Goal: Task Accomplishment & Management: Complete application form

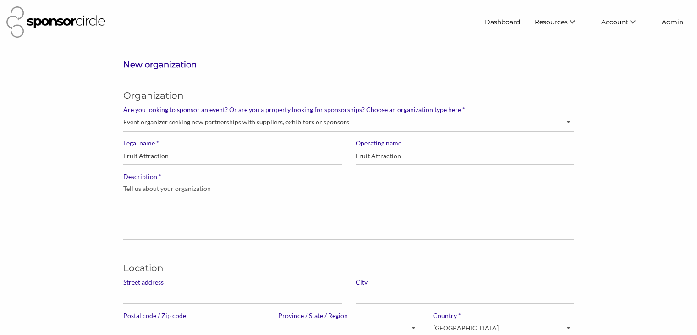
select select "Property"
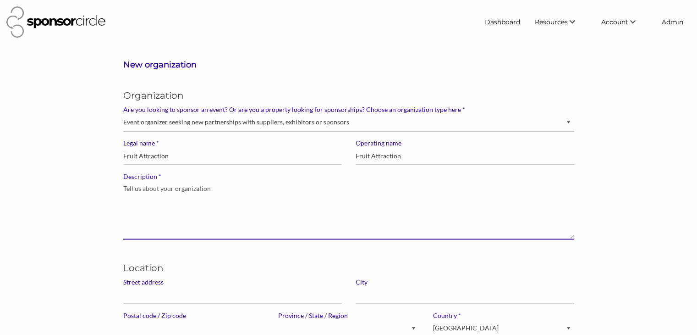
click at [151, 206] on textarea "* Description" at bounding box center [348, 210] width 451 height 59
paste textarea "Fruit Attraction is the world's commercial meeting point for the professional f…"
type textarea "Fruit Attraction is the world's commercial meeting point for the professional f…"
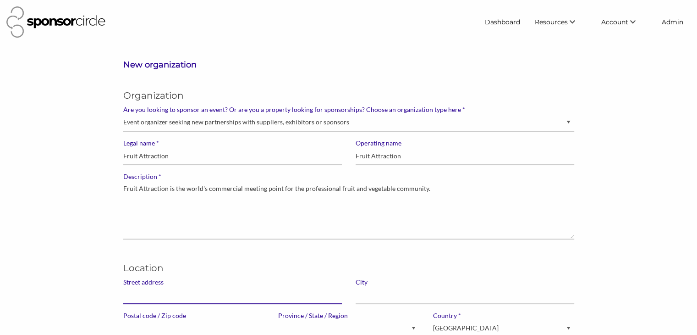
click at [143, 300] on input "Street address" at bounding box center [232, 295] width 219 height 18
paste input "IFEMA - Feria de [GEOGRAPHIC_DATA] Av. Partenón, 5"
type input "IFEMA - Feria de [GEOGRAPHIC_DATA] Av. Partenón, 5"
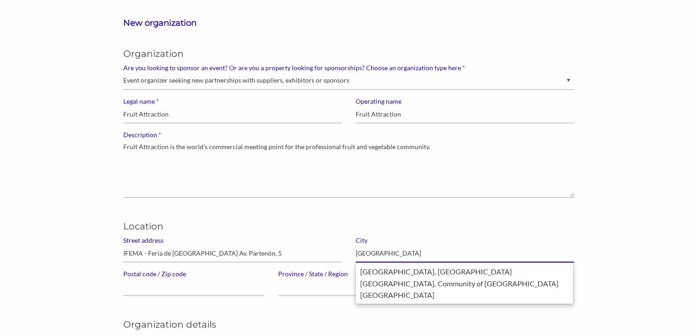
scroll to position [42, 0]
type input "[GEOGRAPHIC_DATA]"
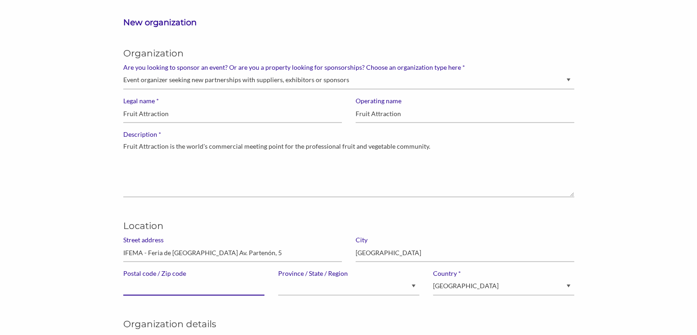
click at [167, 290] on input "Postal code / Zip code" at bounding box center [193, 286] width 141 height 18
paste input "28042"
type input "28042"
click at [451, 286] on select "Canada United States of America --------------- Afghanistan Åland Islands Alban…" at bounding box center [503, 286] width 141 height 18
select select "[GEOGRAPHIC_DATA]"
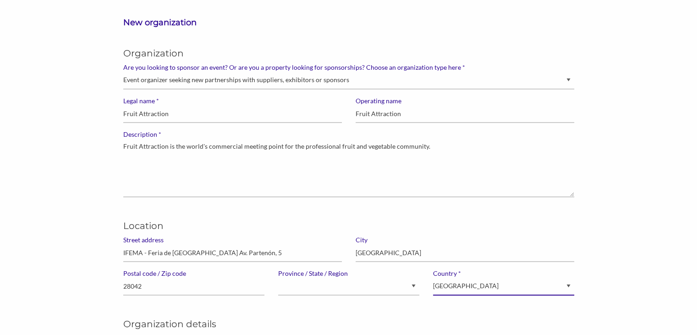
click at [433, 277] on select "Canada United States of America --------------- Afghanistan Åland Islands Alban…" at bounding box center [503, 286] width 141 height 18
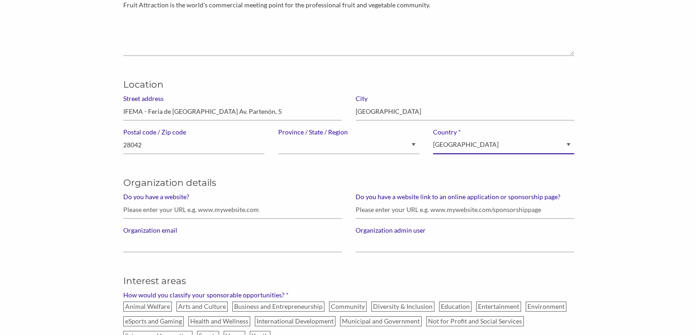
scroll to position [184, 0]
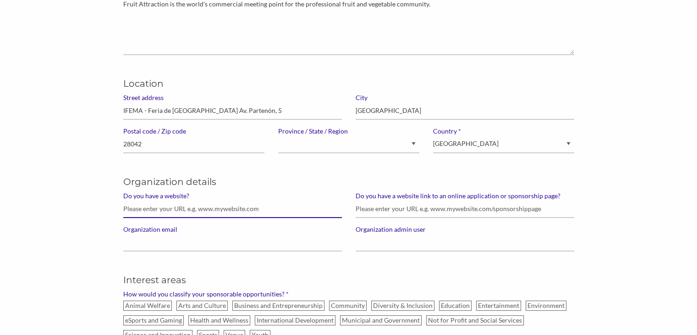
click at [188, 209] on input "Do you have a website?" at bounding box center [232, 209] width 219 height 18
paste input "http://www.fruitattraction.com/"
type input "http://www.fruitattraction.com/"
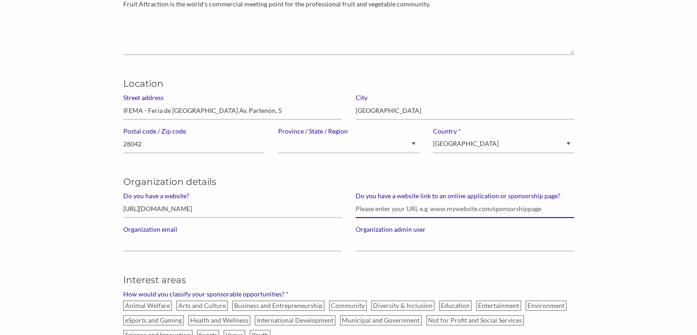
click at [379, 207] on input "Do you have a website link to an online application or sponsorship page?" at bounding box center [465, 209] width 219 height 18
paste input "https://www.ifema.es/en/fruit-attraction/sponsorships"
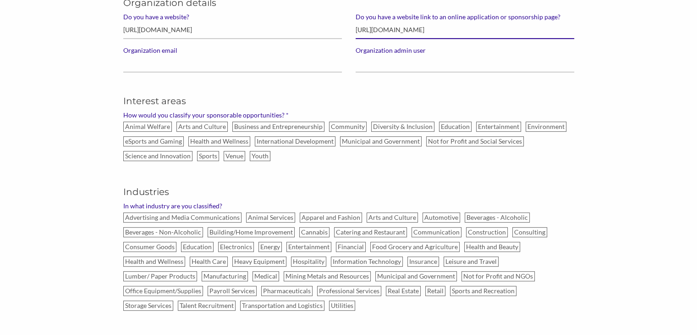
scroll to position [364, 0]
type input "https://www.ifema.es/en/fruit-attraction/sponsorships"
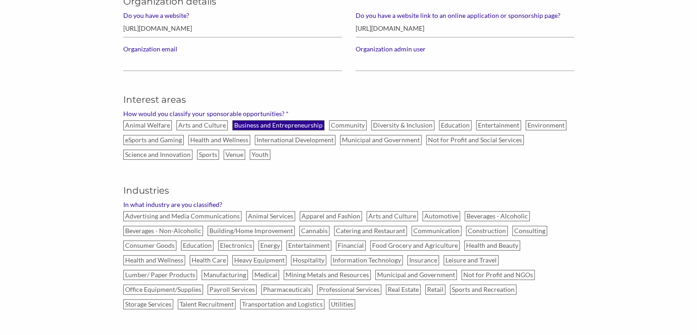
click at [279, 126] on label "Business and Entrepreneurship" at bounding box center [278, 125] width 92 height 10
click at [0, 0] on input "Business and Entrepreneurship" at bounding box center [0, 0] width 0 height 0
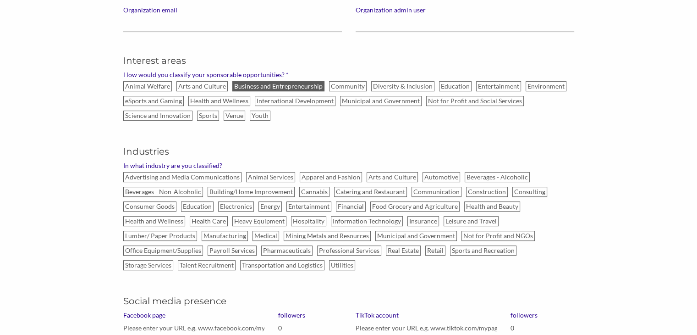
scroll to position [405, 0]
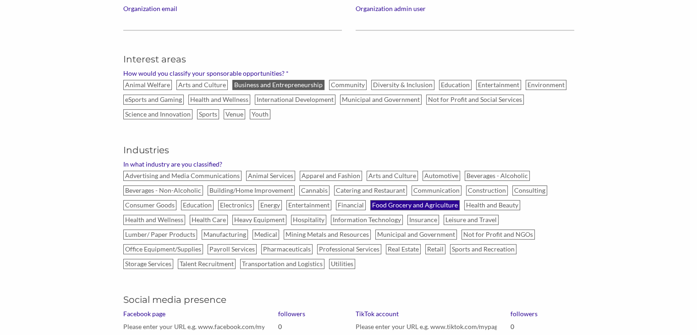
click at [385, 202] on label "Food Grocery and Agriculture" at bounding box center [414, 205] width 89 height 10
click at [0, 0] on input "Food Grocery and Agriculture" at bounding box center [0, 0] width 0 height 0
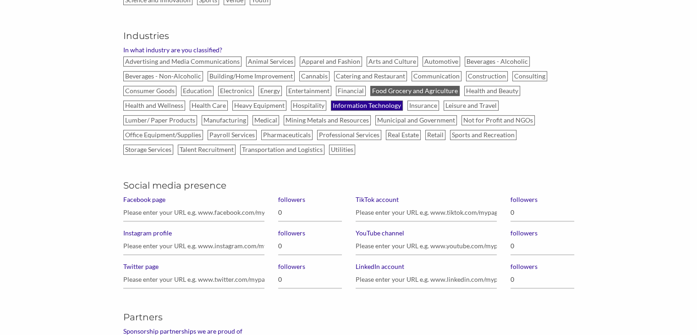
scroll to position [520, 0]
click at [186, 209] on input "Facebook page" at bounding box center [193, 212] width 141 height 18
paste input "https://www.facebook.com/fruitattraction/"
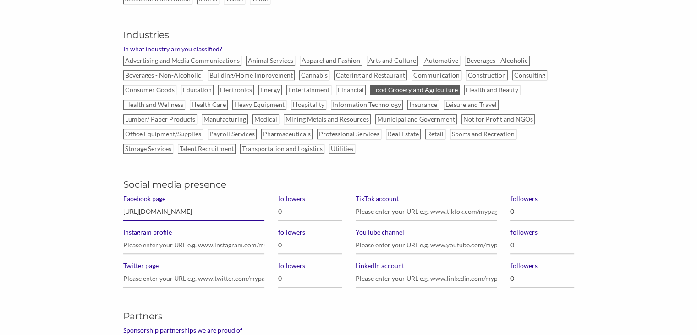
type input "https://www.facebook.com/fruitattraction/"
click at [291, 211] on input "0" at bounding box center [310, 212] width 64 height 18
type input "62,000"
click at [198, 242] on input "Instagram profile" at bounding box center [193, 245] width 141 height 18
paste input "https://www.instagram.com/fruitattraction_/"
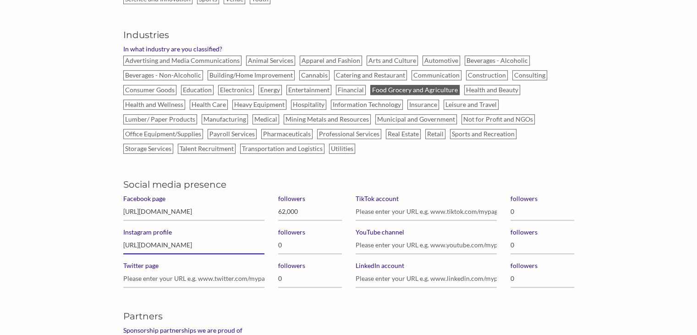
type input "https://www.instagram.com/fruitattraction_/"
click at [303, 245] on input "0" at bounding box center [310, 245] width 64 height 18
type input "23,600"
click at [198, 275] on input "Twitter page" at bounding box center [193, 278] width 141 height 18
paste input "https://twitter.com/FruitAttraction"
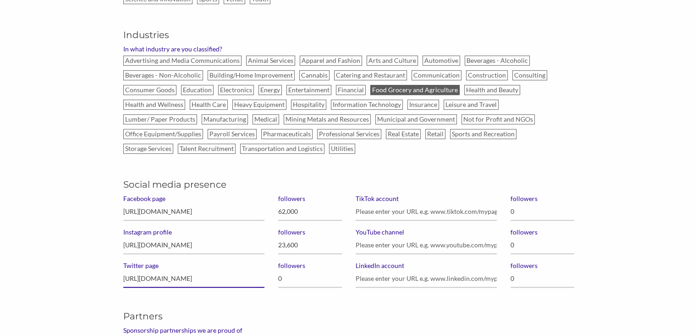
type input "https://twitter.com/FruitAttraction"
click at [286, 276] on input "0" at bounding box center [310, 278] width 64 height 18
type input "16,800"
click at [400, 241] on input "YouTube channel" at bounding box center [426, 245] width 141 height 18
paste input "https://www.youtube.com/user/FruitAttraction"
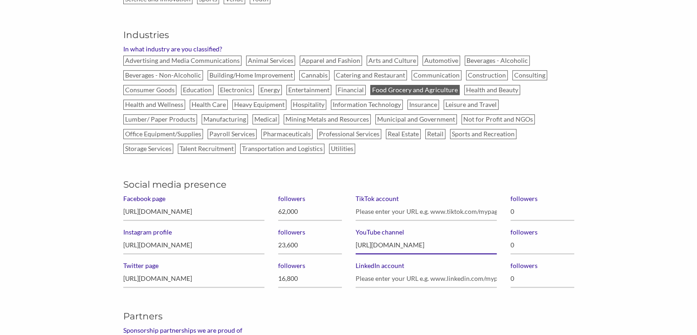
type input "https://www.youtube.com/user/FruitAttraction"
click at [526, 242] on input "0" at bounding box center [542, 245] width 64 height 18
type input "1,020"
click at [390, 278] on input "LinkedIn account" at bounding box center [426, 278] width 141 height 18
paste input "https://www.linkedin.com/company/fruit-attraction/"
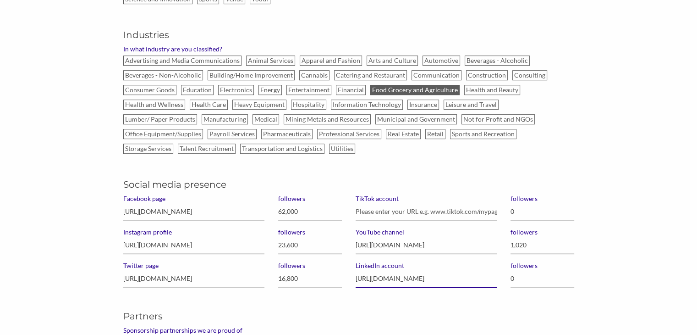
scroll to position [0, 5]
type input "https://www.linkedin.com/company/fruit-attraction/"
click at [520, 277] on input "0" at bounding box center [542, 278] width 64 height 18
type input "31,000"
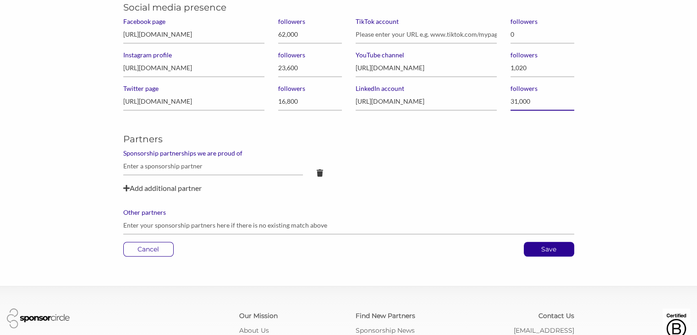
scroll to position [697, 0]
click at [555, 249] on p "Save" at bounding box center [548, 249] width 49 height 14
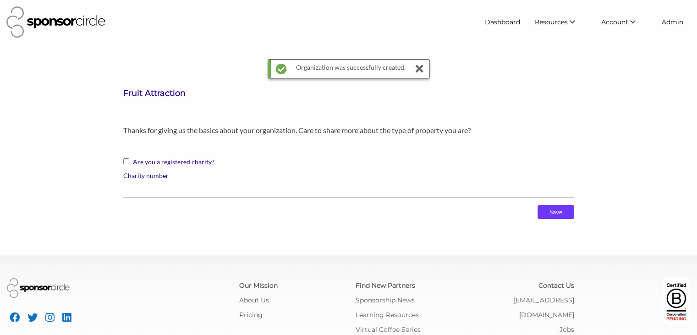
click at [554, 209] on input "Save" at bounding box center [555, 212] width 37 height 14
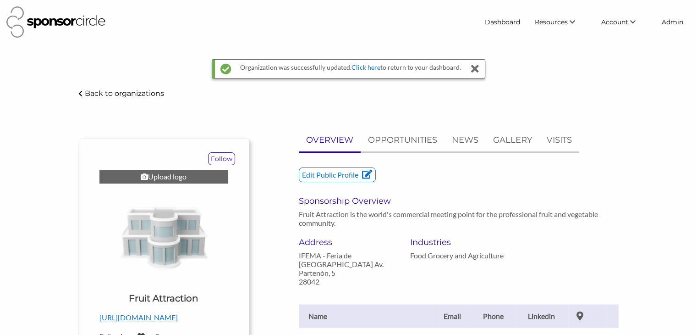
click at [166, 177] on div "Upload logo" at bounding box center [163, 177] width 129 height 14
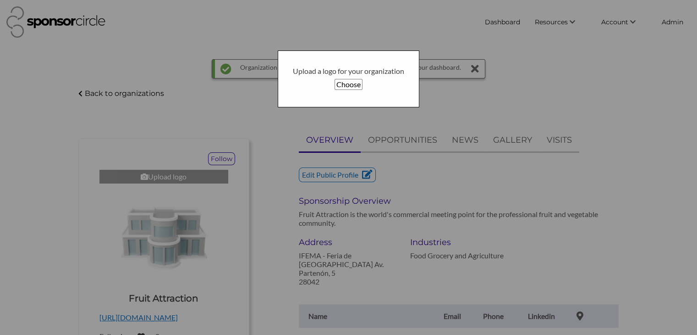
click at [345, 83] on button "Choose" at bounding box center [349, 84] width 28 height 11
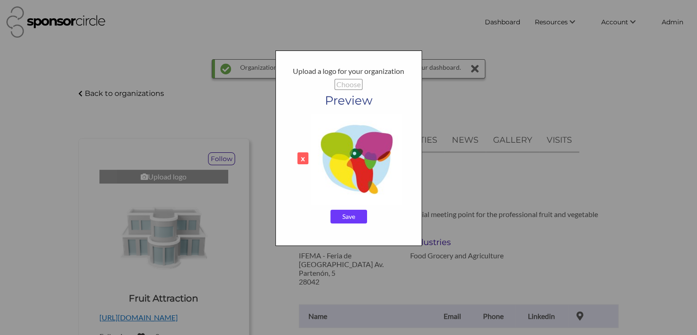
click at [347, 219] on input "Save" at bounding box center [348, 216] width 37 height 14
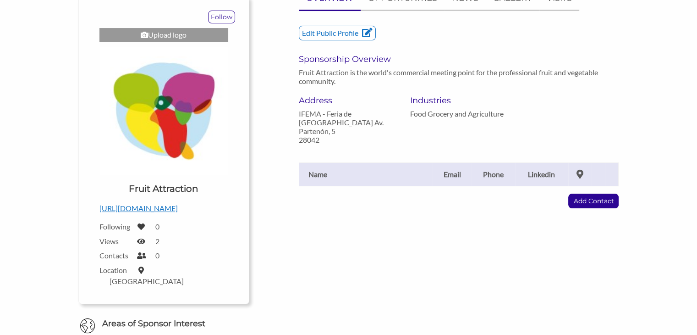
scroll to position [115, 0]
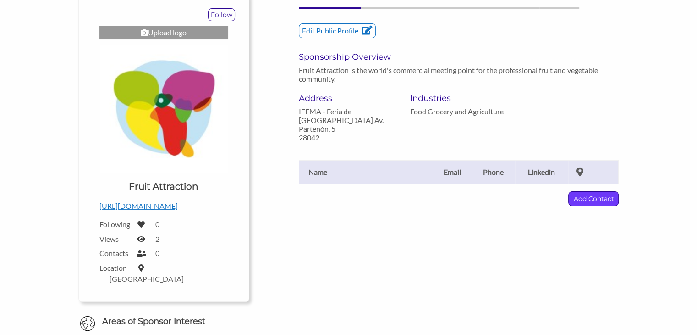
click at [576, 192] on p "Add Contact" at bounding box center [593, 199] width 49 height 14
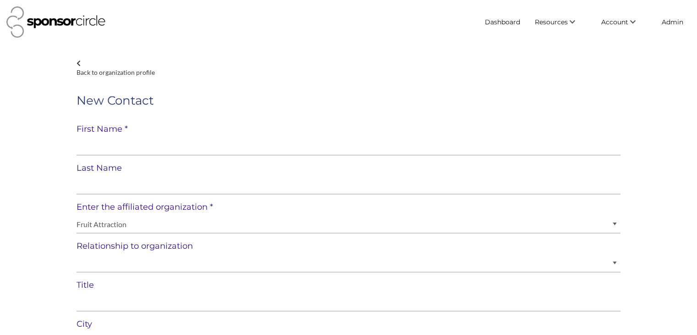
select select "[GEOGRAPHIC_DATA]"
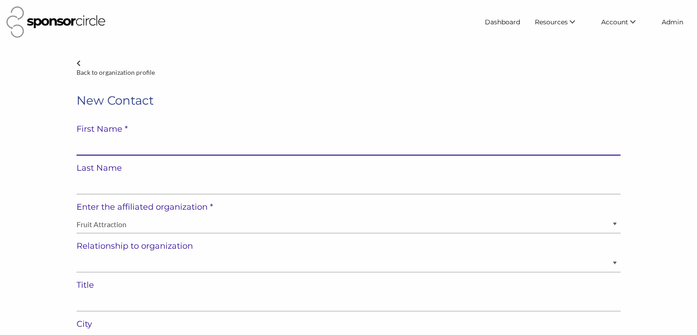
click at [263, 141] on input "text" at bounding box center [349, 146] width 544 height 18
paste input "María José Sánchez"
type input "María José Sánchez"
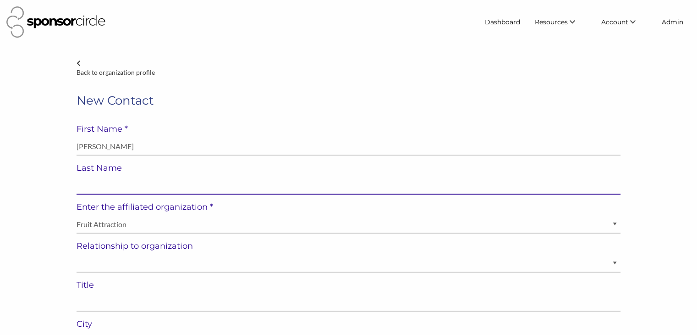
click at [161, 185] on input "text" at bounding box center [349, 185] width 544 height 18
paste input "María José Sánchez"
type input "María José Sánchez"
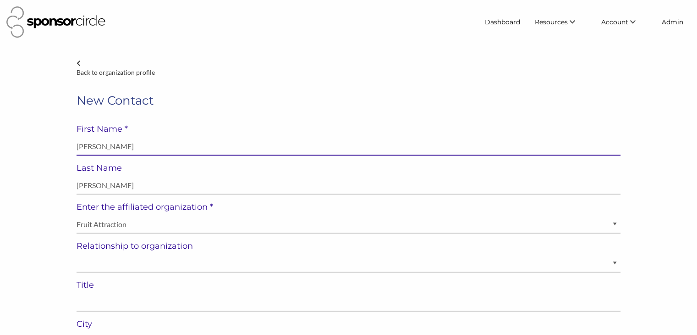
click at [118, 143] on input "María José Sánchez" at bounding box center [349, 146] width 544 height 18
type input "María José"
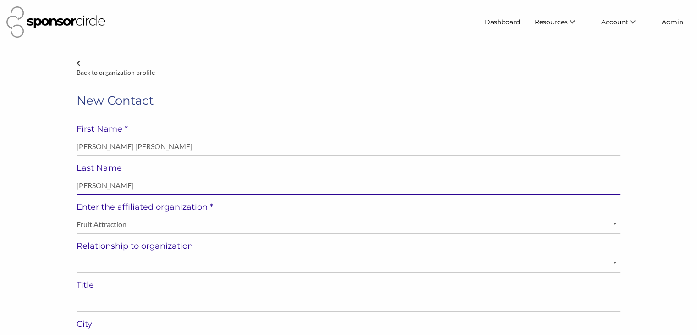
drag, startPoint x: 112, startPoint y: 186, endPoint x: 78, endPoint y: 181, distance: 34.3
click at [78, 181] on input "María José Sánchez" at bounding box center [349, 185] width 544 height 18
type input "Sánchez"
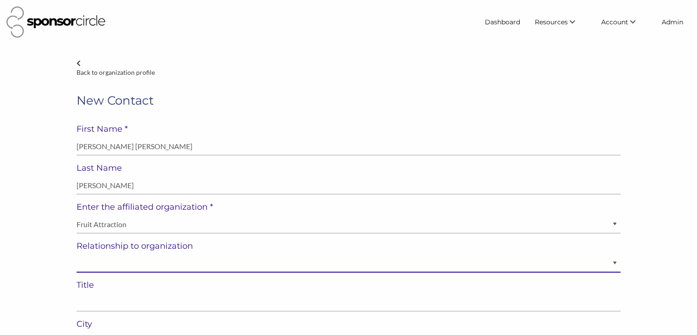
click at [100, 263] on select "Staff Volunteer" at bounding box center [349, 263] width 544 height 18
select select "Staff"
click at [77, 254] on select "Staff Volunteer" at bounding box center [349, 263] width 544 height 18
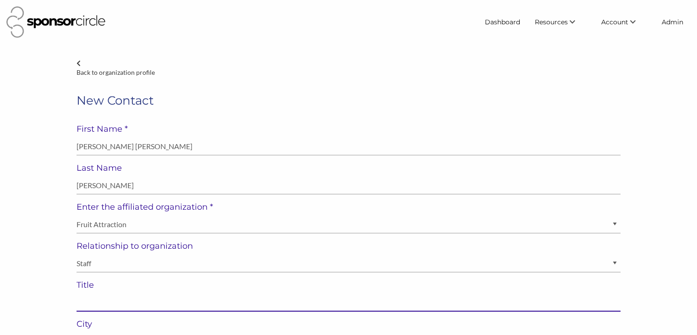
click at [132, 306] on input "text" at bounding box center [349, 302] width 544 height 18
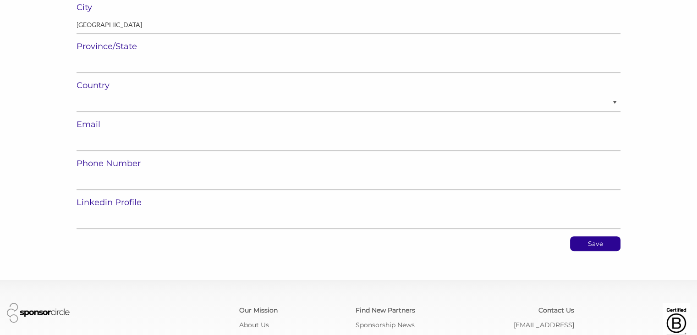
scroll to position [317, 0]
type input "Director"
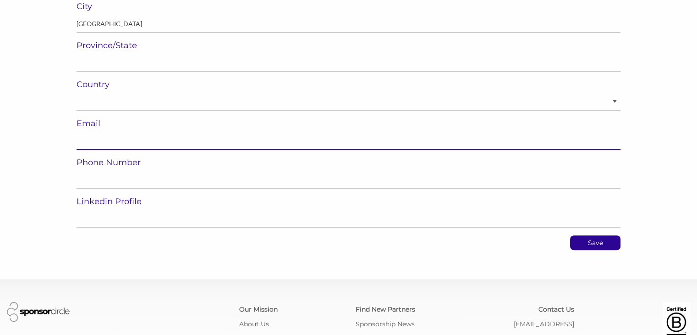
click at [143, 145] on input "email" at bounding box center [349, 141] width 544 height 18
paste input "mjs@ifema.es"
type input "mjs@ifema.es"
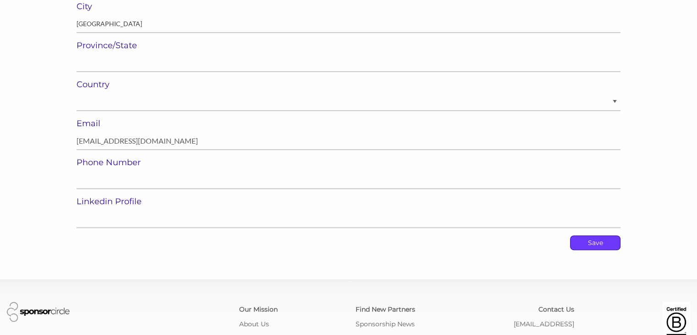
click at [598, 246] on p "Save" at bounding box center [594, 243] width 49 height 14
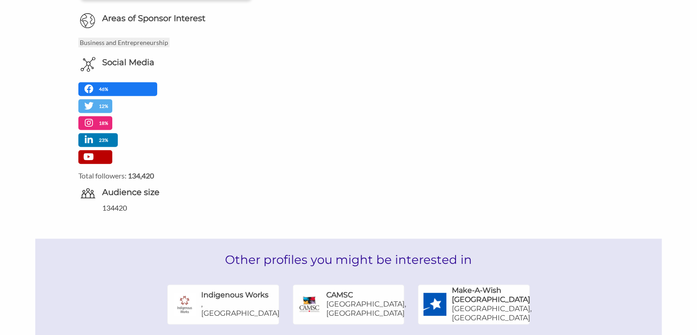
scroll to position [493, 0]
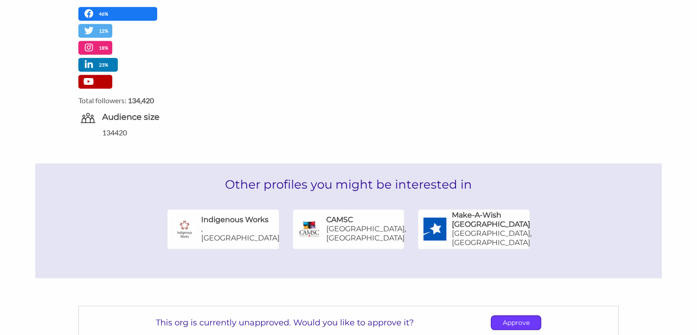
click at [526, 315] on p "Approve" at bounding box center [515, 322] width 49 height 14
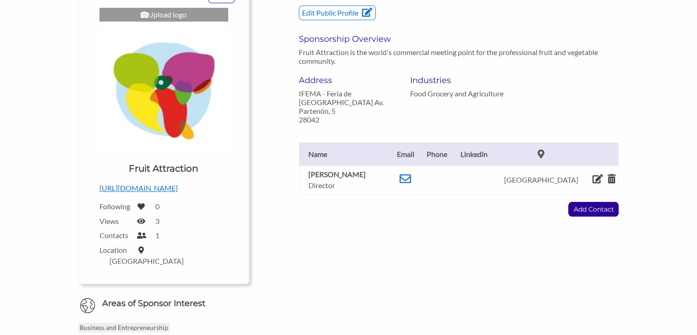
scroll to position [0, 0]
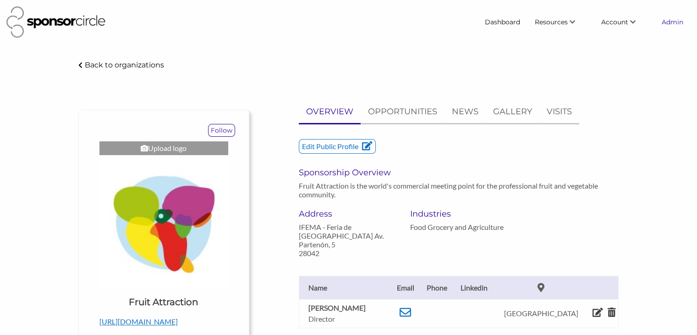
click at [673, 20] on link "Admin" at bounding box center [672, 22] width 36 height 16
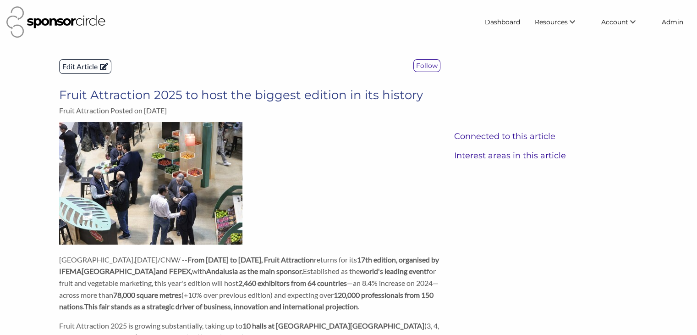
click at [79, 71] on p "Edit Article" at bounding box center [85, 67] width 51 height 14
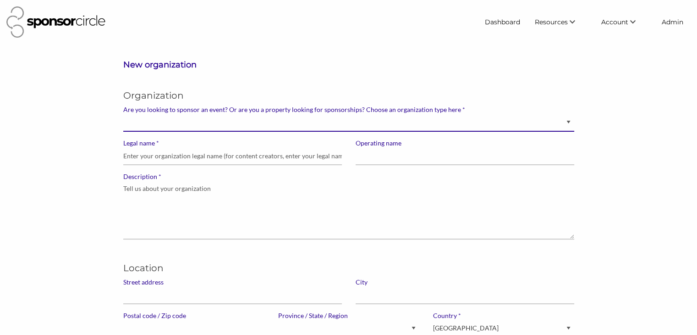
click at [515, 122] on select "Brand manager looking to sell to or sponsor events and sports teams Event organ…" at bounding box center [348, 123] width 451 height 18
select select "Sponsor"
click at [123, 114] on select "Brand manager looking to sell to or sponsor events and sports teams Event organ…" at bounding box center [348, 123] width 451 height 18
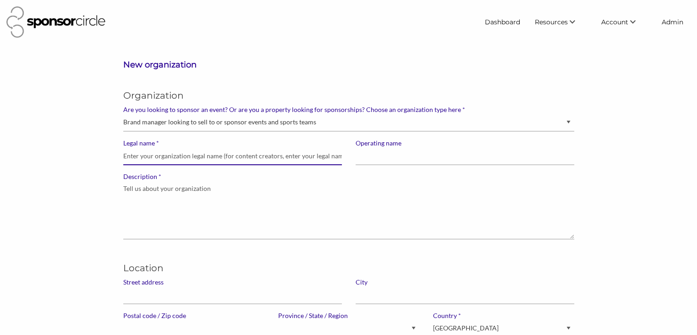
click at [305, 159] on input "* Legal name" at bounding box center [232, 156] width 219 height 18
paste input "Consejería de Agricultura, [GEOGRAPHIC_DATA], Agua y Desarrollo Rural de la Jun…"
type input "Consejería de Agricultura, [GEOGRAPHIC_DATA], Agua y Desarrollo Rural de la Jun…"
click at [412, 160] on input "Operating name" at bounding box center [465, 156] width 219 height 18
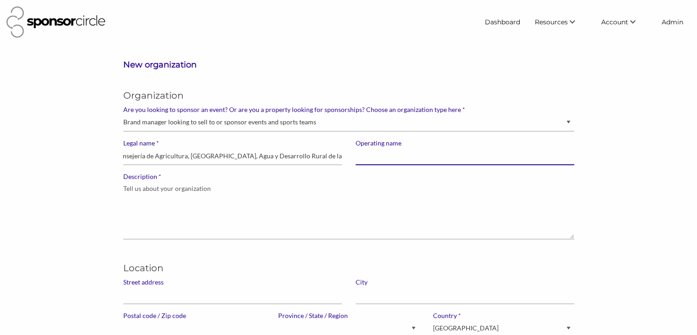
scroll to position [0, 0]
paste input "Consejería de Agricultura, [GEOGRAPHIC_DATA], Agua y Desarrollo Rural de la Jun…"
type input "Consejería de Agricultura, [GEOGRAPHIC_DATA], Agua y Desarrollo Rural de la Jun…"
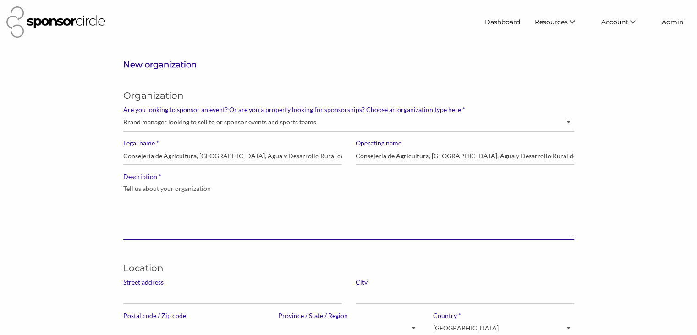
click at [190, 208] on textarea "* Description" at bounding box center [348, 210] width 451 height 59
paste textarea "Bienvenido a la cuenta oficial de la Consejería de Agricultura, [GEOGRAPHIC_DAT…"
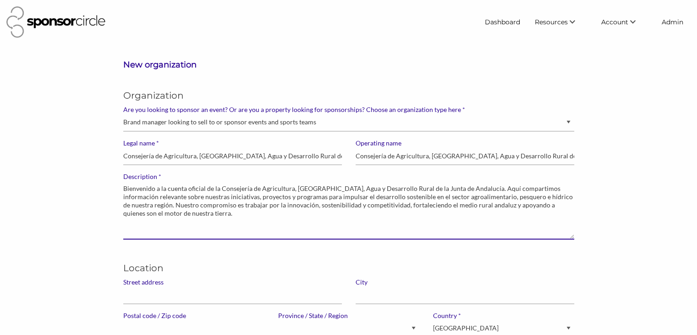
type textarea "Bienvenido a la cuenta oficial de la Consejería de Agricultura, [GEOGRAPHIC_DAT…"
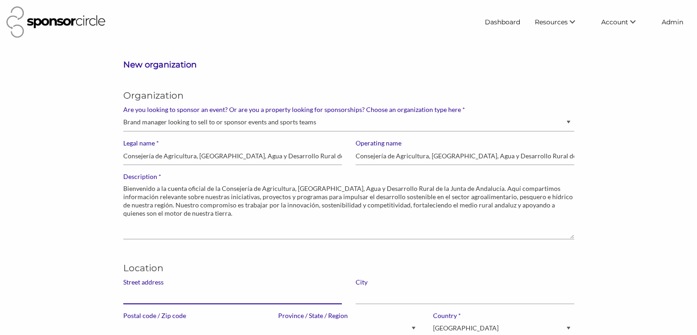
click at [170, 295] on input "Street address" at bounding box center [232, 295] width 219 height 18
paste input "[STREET_ADDRESS]"
type input "[STREET_ADDRESS]"
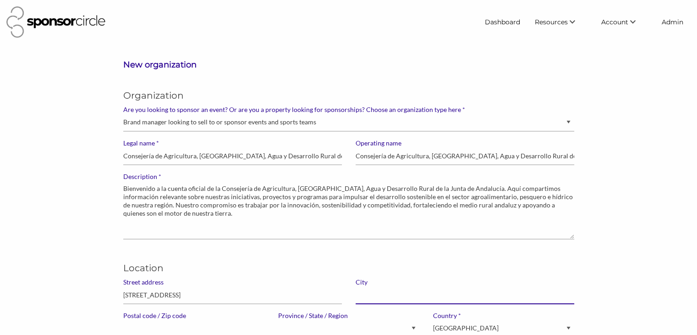
click at [395, 291] on input "text" at bounding box center [465, 295] width 219 height 18
paste input "[GEOGRAPHIC_DATA]"
type input "[GEOGRAPHIC_DATA]"
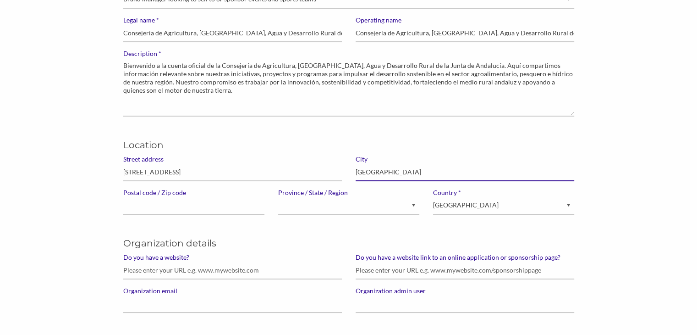
scroll to position [124, 0]
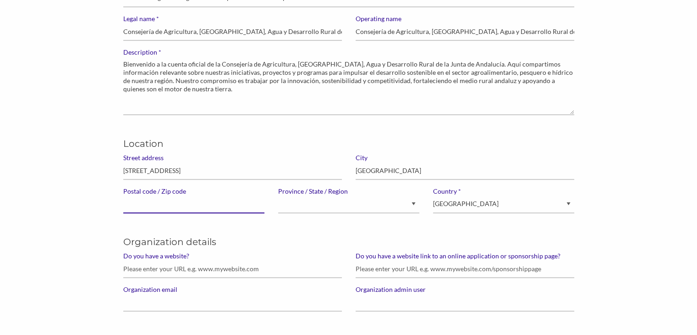
click at [196, 199] on input "Postal code / Zip code" at bounding box center [193, 204] width 141 height 18
paste input "41012"
type input "41012"
click at [451, 207] on select "Canada United States of America --------------- Afghanistan Åland Islands Alban…" at bounding box center [503, 204] width 141 height 18
select select "Spain"
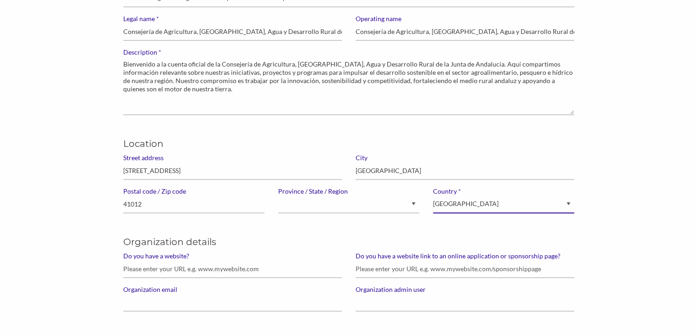
click at [433, 195] on select "Canada United States of America --------------- Afghanistan Åland Islands Alban…" at bounding box center [503, 204] width 141 height 18
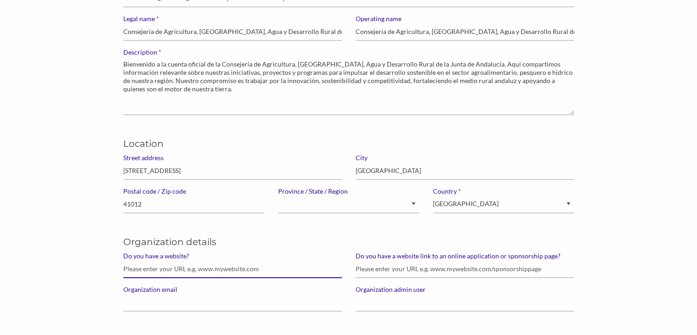
click at [209, 272] on input "Do you have a website?" at bounding box center [232, 269] width 219 height 18
paste input "[URL][DOMAIN_NAME]"
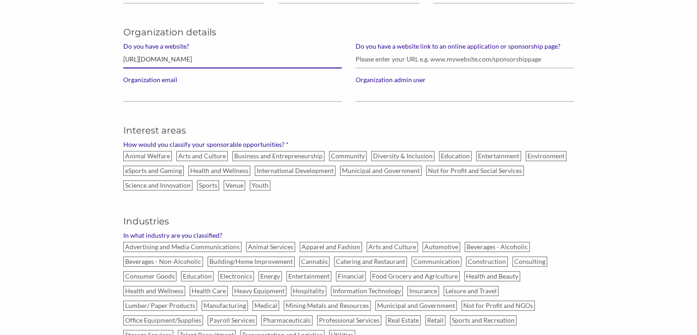
scroll to position [335, 0]
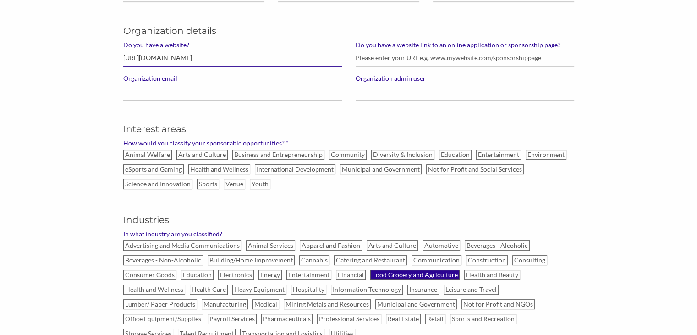
type input "[URL][DOMAIN_NAME]"
click at [395, 274] on label "Food Grocery and Agriculture" at bounding box center [414, 274] width 89 height 10
click at [0, 0] on input "Food Grocery and Agriculture" at bounding box center [0, 0] width 0 height 0
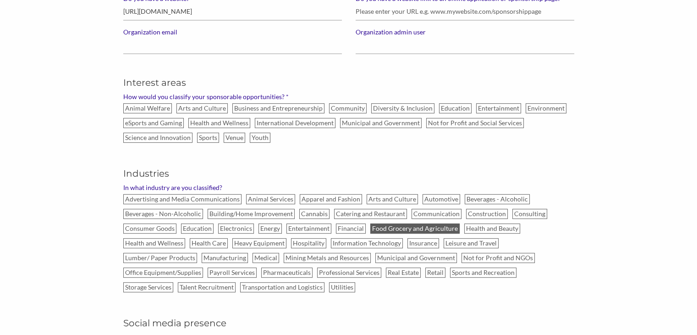
scroll to position [380, 0]
click at [245, 111] on label "Business and Entrepreneurship" at bounding box center [278, 109] width 92 height 10
click at [0, 0] on input "Business and Entrepreneurship" at bounding box center [0, 0] width 0 height 0
click at [332, 107] on label "Community" at bounding box center [348, 109] width 38 height 10
click at [0, 0] on input "Community" at bounding box center [0, 0] width 0 height 0
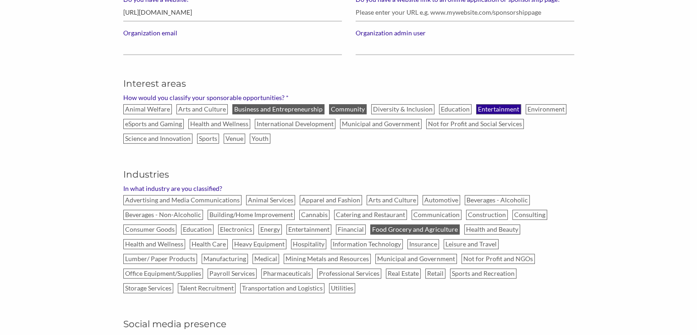
click at [476, 109] on label "Entertainment" at bounding box center [498, 109] width 45 height 10
click at [0, 0] on input "Entertainment" at bounding box center [0, 0] width 0 height 0
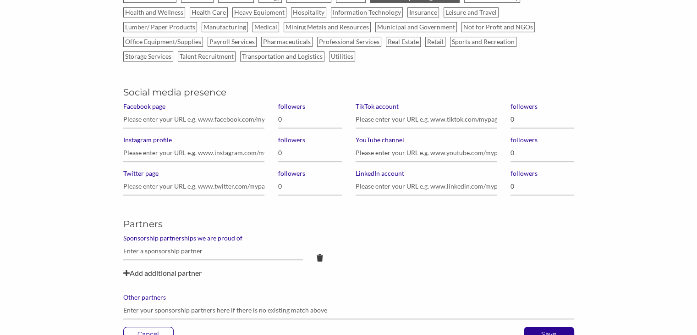
scroll to position [612, 0]
click at [186, 121] on input "Facebook page" at bounding box center [193, 119] width 141 height 18
paste input "https://www.facebook.com/AgriculturayPescadeAndalucia/"
type input "https://www.facebook.com/AgriculturayPescadeAndalucia/"
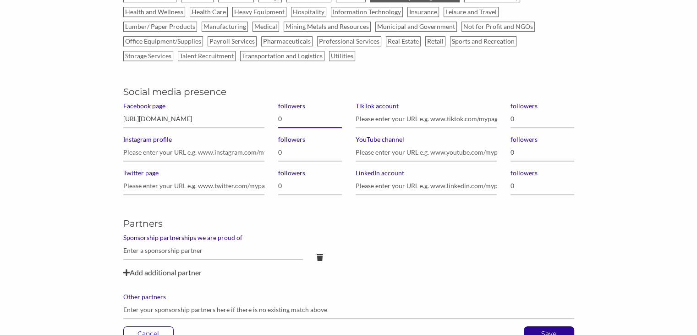
click at [298, 118] on input "0" at bounding box center [310, 119] width 64 height 18
type input "17,000"
click at [216, 148] on input "Instagram profile" at bounding box center [193, 152] width 141 height 18
paste input "https://www.instagram.com/agriculturand/"
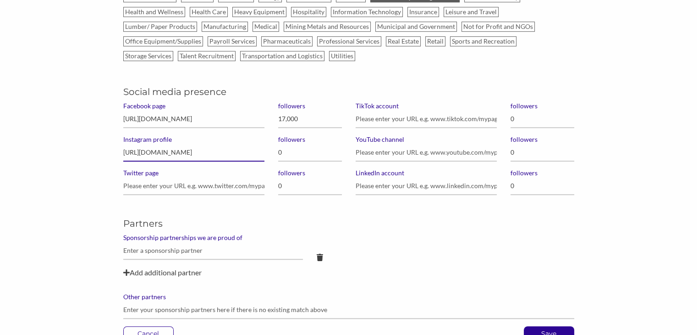
type input "https://www.instagram.com/agriculturand/"
click at [297, 149] on input "0" at bounding box center [310, 152] width 64 height 18
type input "7,543"
click at [233, 181] on input "Twitter page" at bounding box center [193, 186] width 141 height 18
paste input "https://twitter.com/AgriculturAnd"
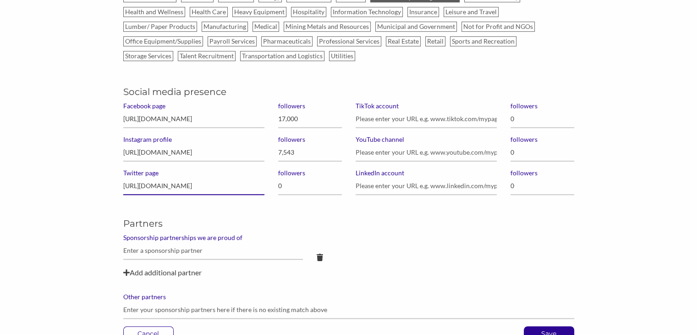
type input "https://twitter.com/AgriculturAnd"
click at [302, 188] on input "0" at bounding box center [310, 186] width 64 height 18
type input "15,400"
click at [405, 153] on input "YouTube channel" at bounding box center [426, 152] width 141 height 18
paste input "https://www.youtube.com/user/agriculturaypesca"
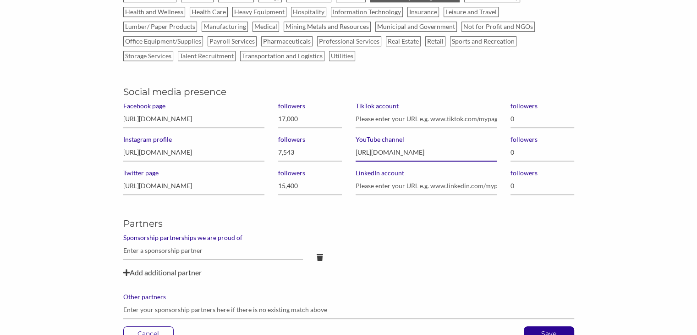
type input "https://www.youtube.com/user/agriculturaypesca"
click at [522, 156] on input "0" at bounding box center [542, 152] width 64 height 18
type input "3,380"
click at [389, 178] on input "LinkedIn account" at bounding box center [426, 186] width 141 height 18
paste input "https://www.linkedin.com/company/agriculturand/"
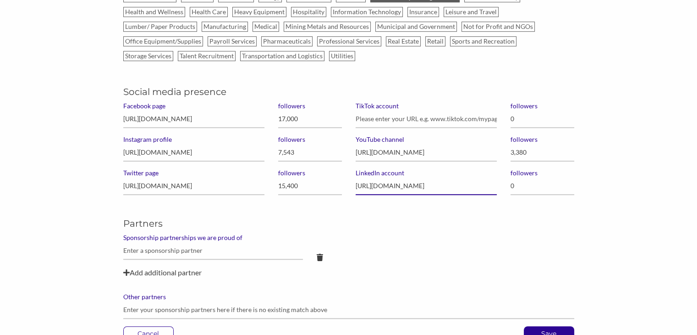
type input "https://www.linkedin.com/company/agriculturand/"
click at [526, 187] on input "0" at bounding box center [542, 186] width 64 height 18
type input "1,000"
click at [193, 251] on input "text" at bounding box center [213, 250] width 180 height 18
click at [193, 251] on input "fr" at bounding box center [213, 250] width 180 height 18
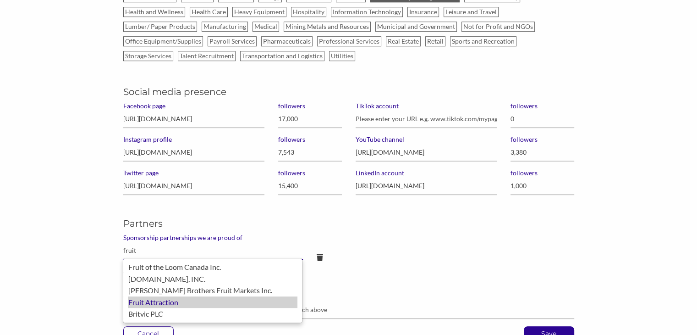
click at [166, 299] on div "Fruit Attraction" at bounding box center [213, 302] width 170 height 12
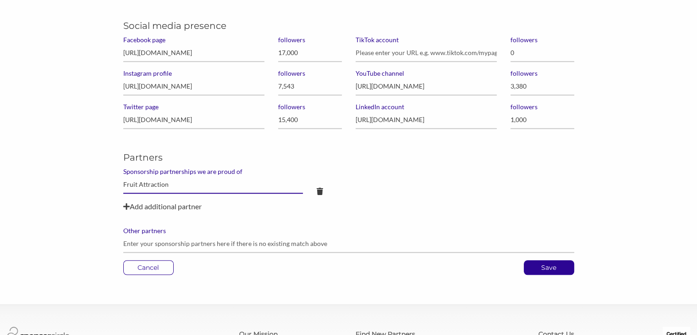
scroll to position [682, 0]
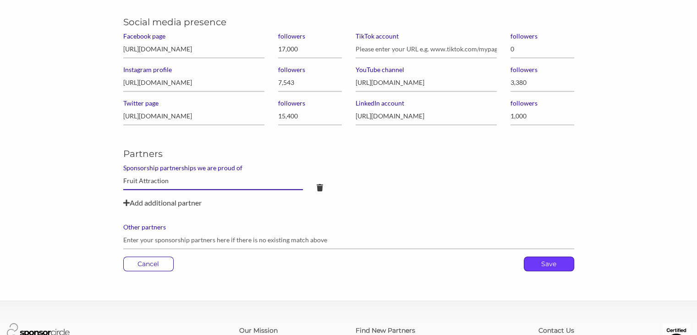
type input "Fruit Attraction"
click at [543, 262] on p "Save" at bounding box center [548, 264] width 49 height 14
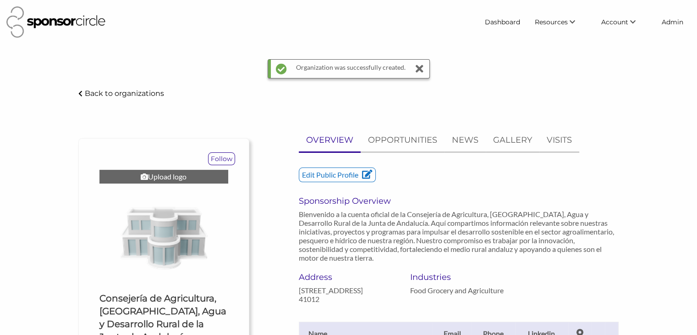
click at [166, 174] on div "Upload logo" at bounding box center [163, 177] width 129 height 14
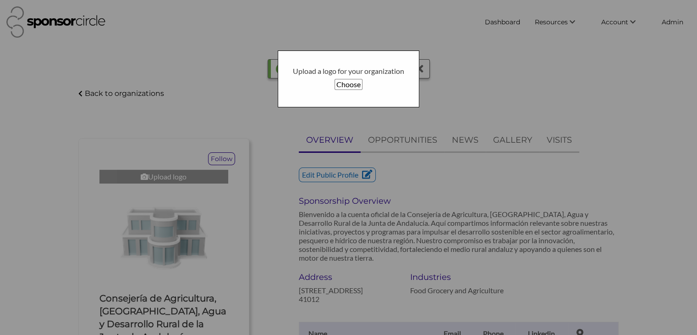
click at [342, 84] on button "Choose" at bounding box center [349, 84] width 28 height 11
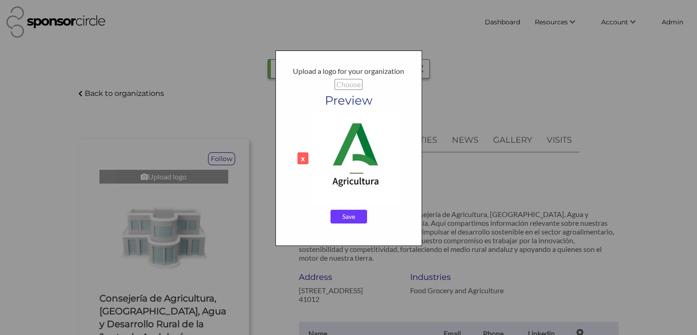
click at [338, 220] on input "Save" at bounding box center [348, 216] width 37 height 14
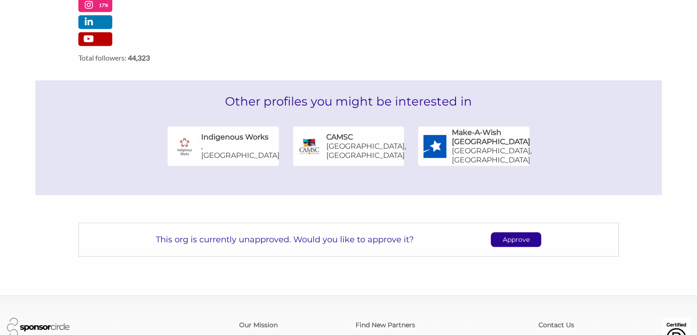
scroll to position [594, 0]
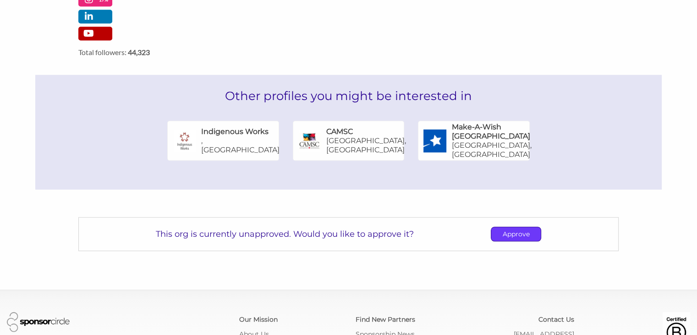
click at [499, 241] on p "Approve" at bounding box center [515, 234] width 49 height 14
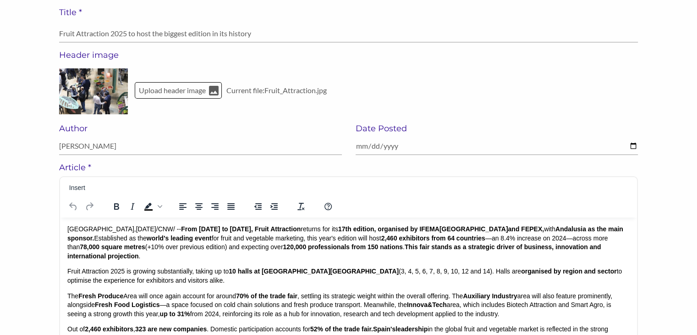
scroll to position [82, 0]
drag, startPoint x: 166, startPoint y: 228, endPoint x: 66, endPoint y: 226, distance: 99.9
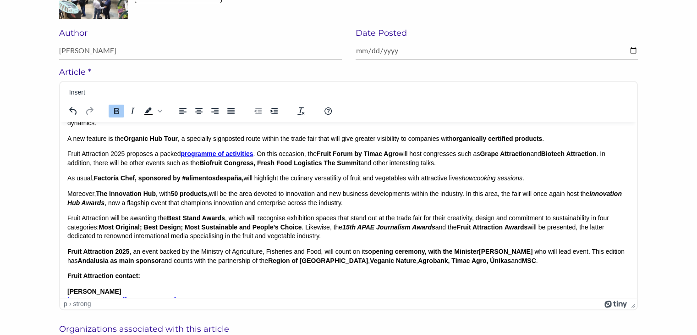
scroll to position [199, 0]
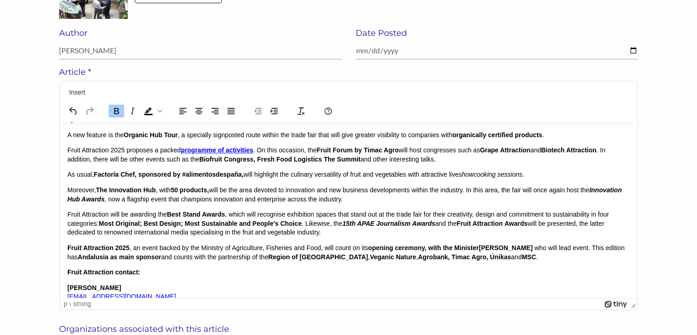
drag, startPoint x: 68, startPoint y: 260, endPoint x: 252, endPoint y: 287, distance: 186.6
click at [252, 287] on body "﻿ From [DATE] to [DATE], Fruit Attraction returns for its 17th edition, organis…" at bounding box center [348, 155] width 562 height 450
drag, startPoint x: 294, startPoint y: 280, endPoint x: 67, endPoint y: 268, distance: 227.1
click at [67, 283] on p "Photo: [URL][DOMAIN_NAME] Logo: [URL][DOMAIN_NAME]﻿" at bounding box center [348, 292] width 562 height 18
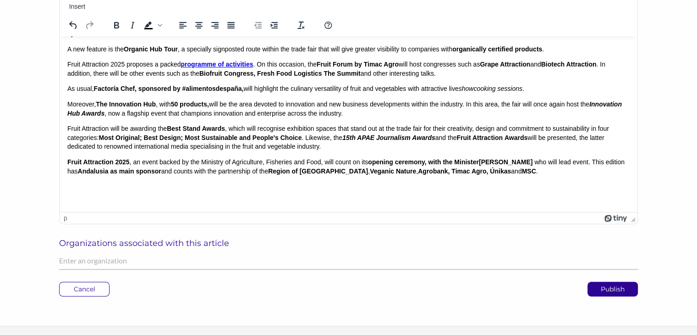
scroll to position [264, 0]
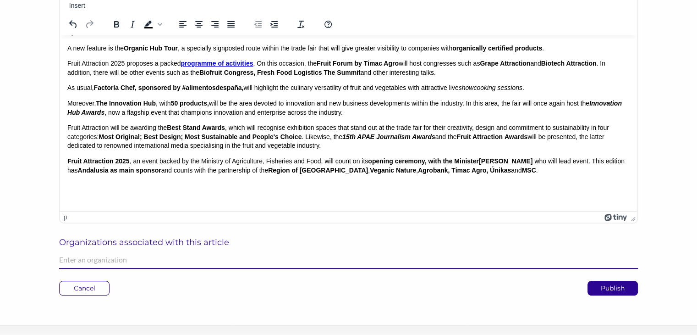
click at [87, 264] on input "text" at bounding box center [348, 260] width 579 height 18
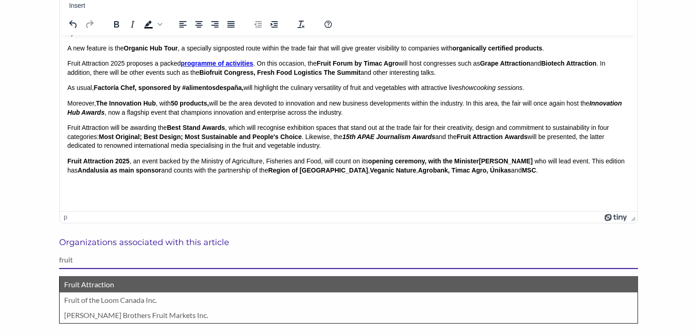
type input "fruit"
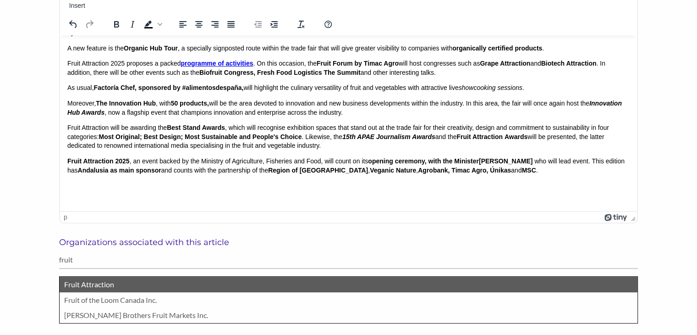
click at [87, 283] on p "Fruit Attraction" at bounding box center [348, 284] width 569 height 12
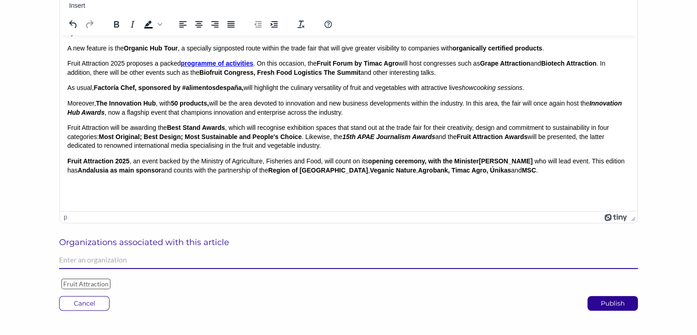
click at [96, 263] on input "text" at bounding box center [348, 260] width 579 height 18
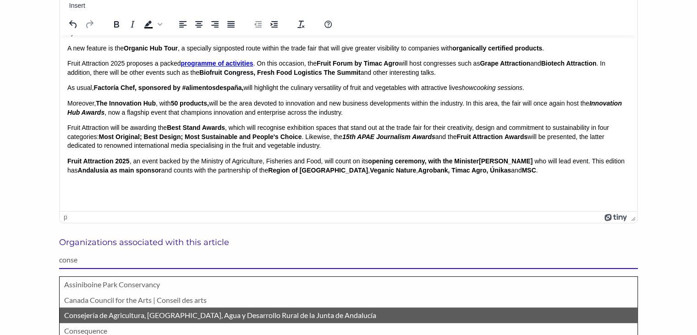
type input "conse"
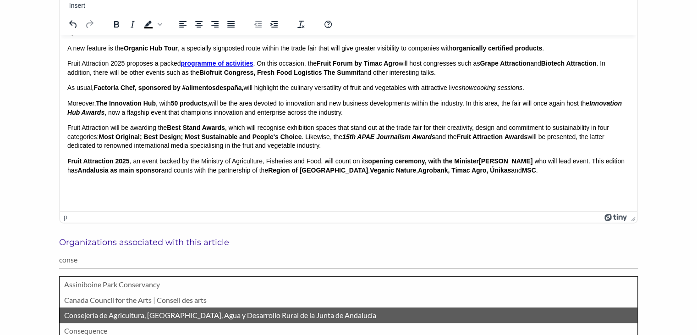
click at [108, 312] on p "Consejería de Agricultura, [GEOGRAPHIC_DATA], Agua y Desarrollo Rural de la Jun…" at bounding box center [348, 315] width 569 height 12
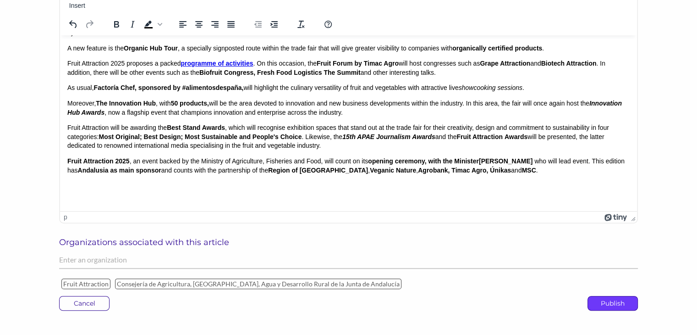
click at [603, 305] on p "Publish" at bounding box center [612, 303] width 49 height 14
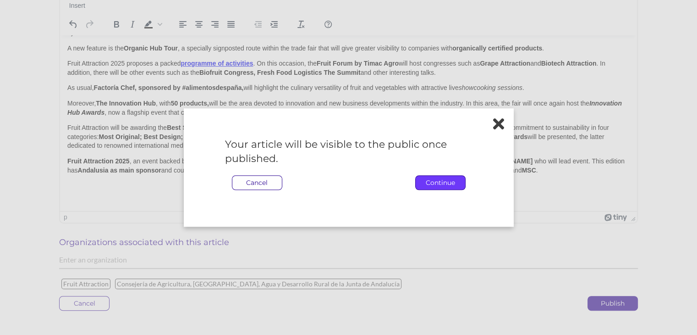
click at [431, 188] on p "Continue" at bounding box center [440, 182] width 49 height 14
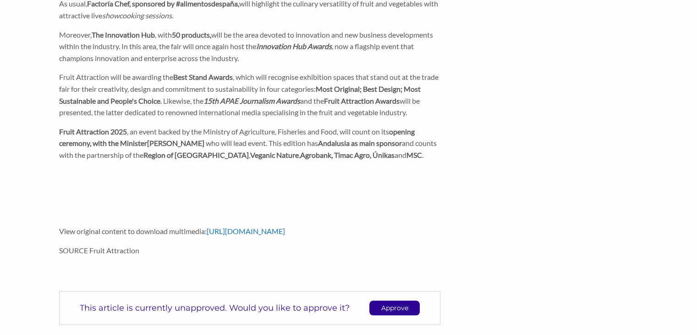
scroll to position [702, 0]
click at [395, 300] on p "Approve" at bounding box center [394, 307] width 49 height 14
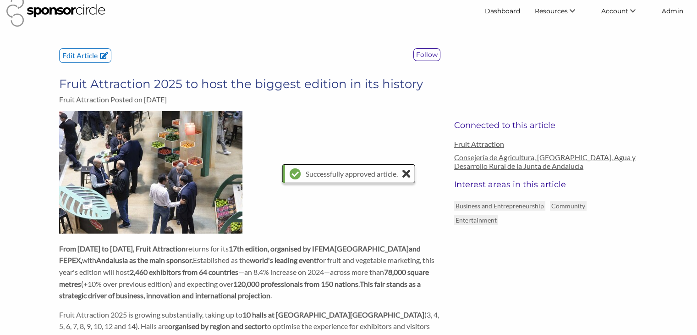
scroll to position [11, 0]
